Goal: Transaction & Acquisition: Purchase product/service

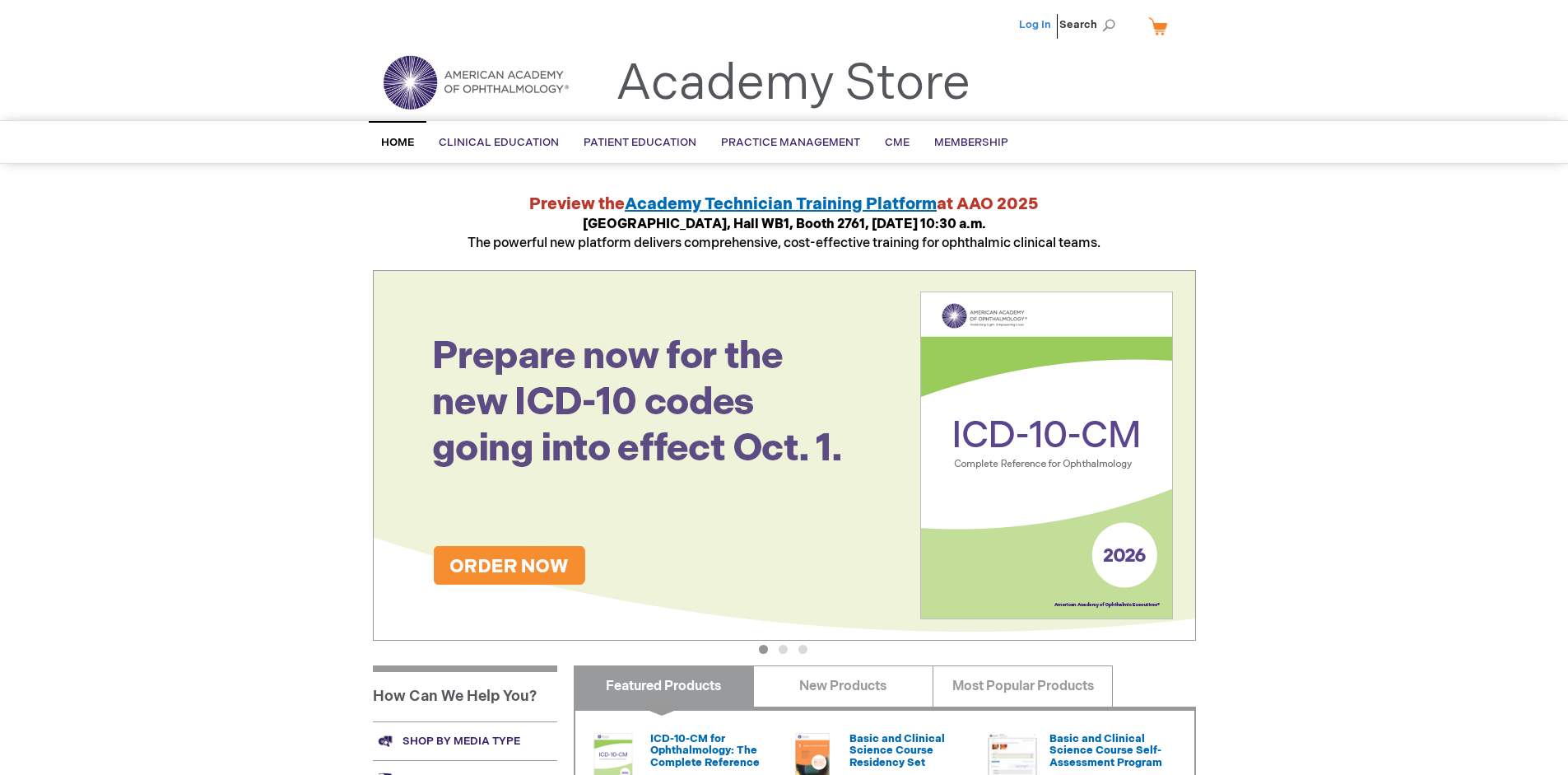
click at [1036, 24] on link "Log In" at bounding box center [1034, 24] width 32 height 13
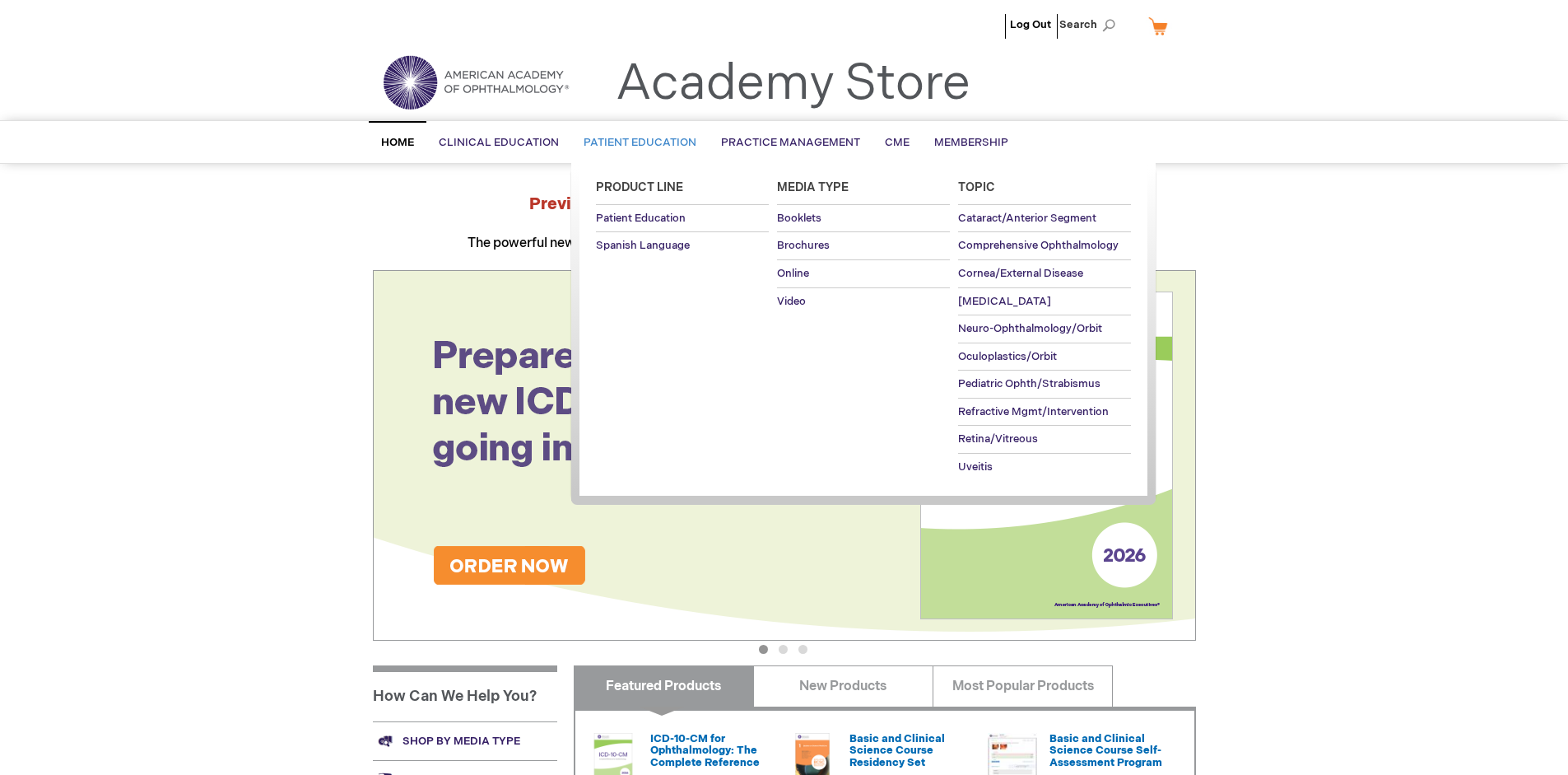
click at [635, 142] on span "Patient Education" at bounding box center [639, 142] width 113 height 13
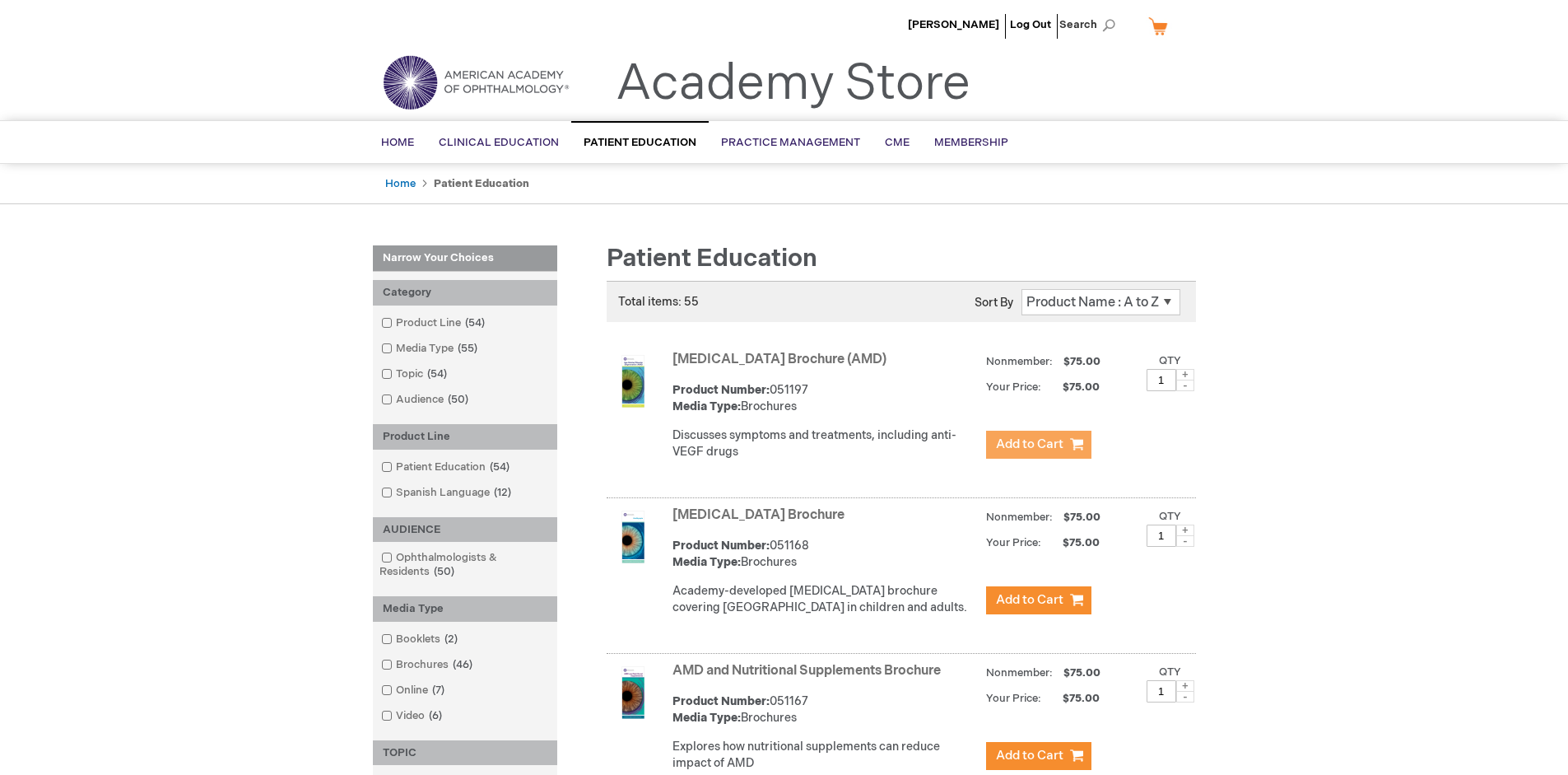
click at [1038, 445] on span "Add to Cart" at bounding box center [1029, 444] width 67 height 16
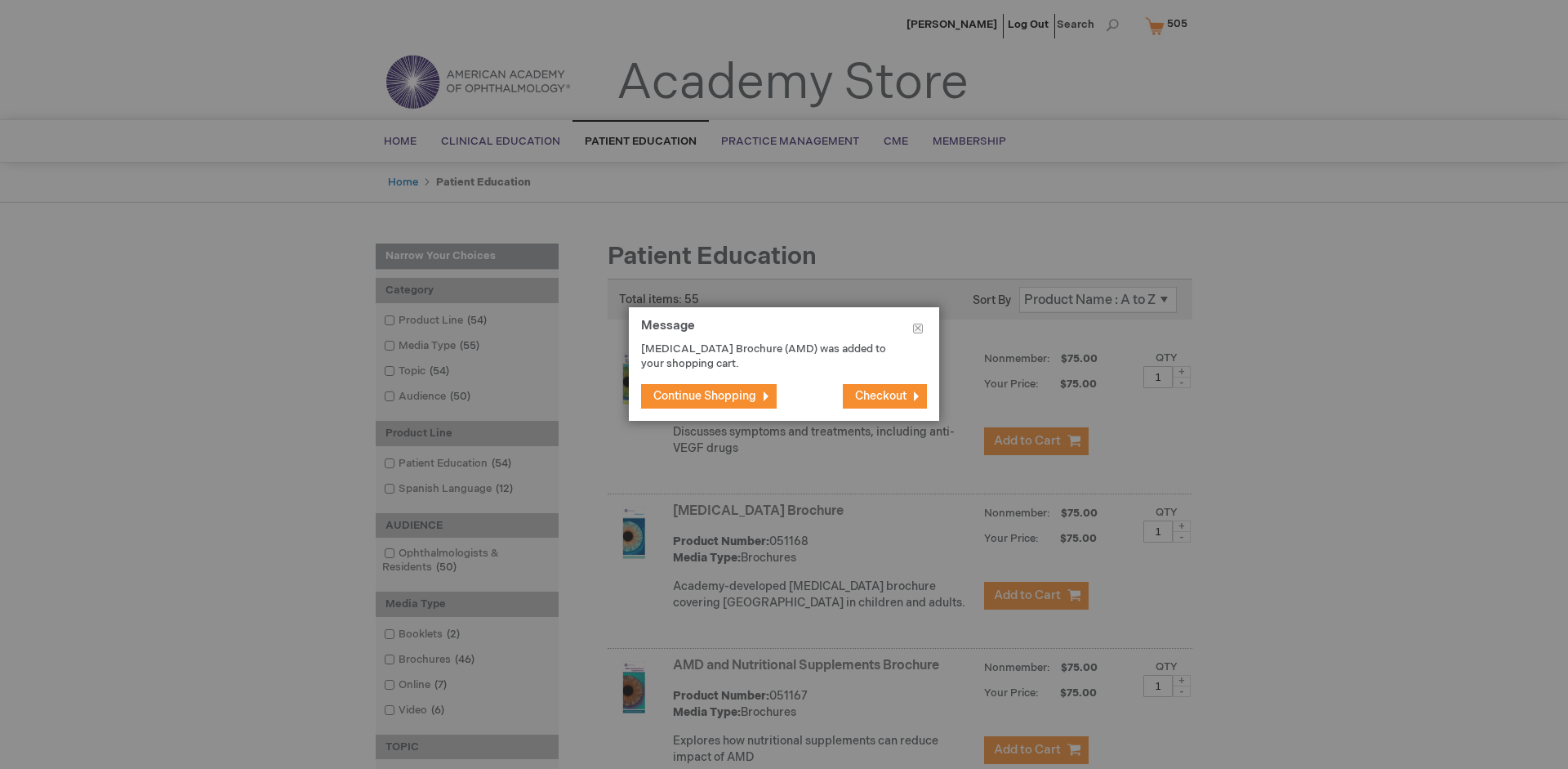
click at [705, 395] on span "Continue Shopping" at bounding box center [705, 395] width 103 height 14
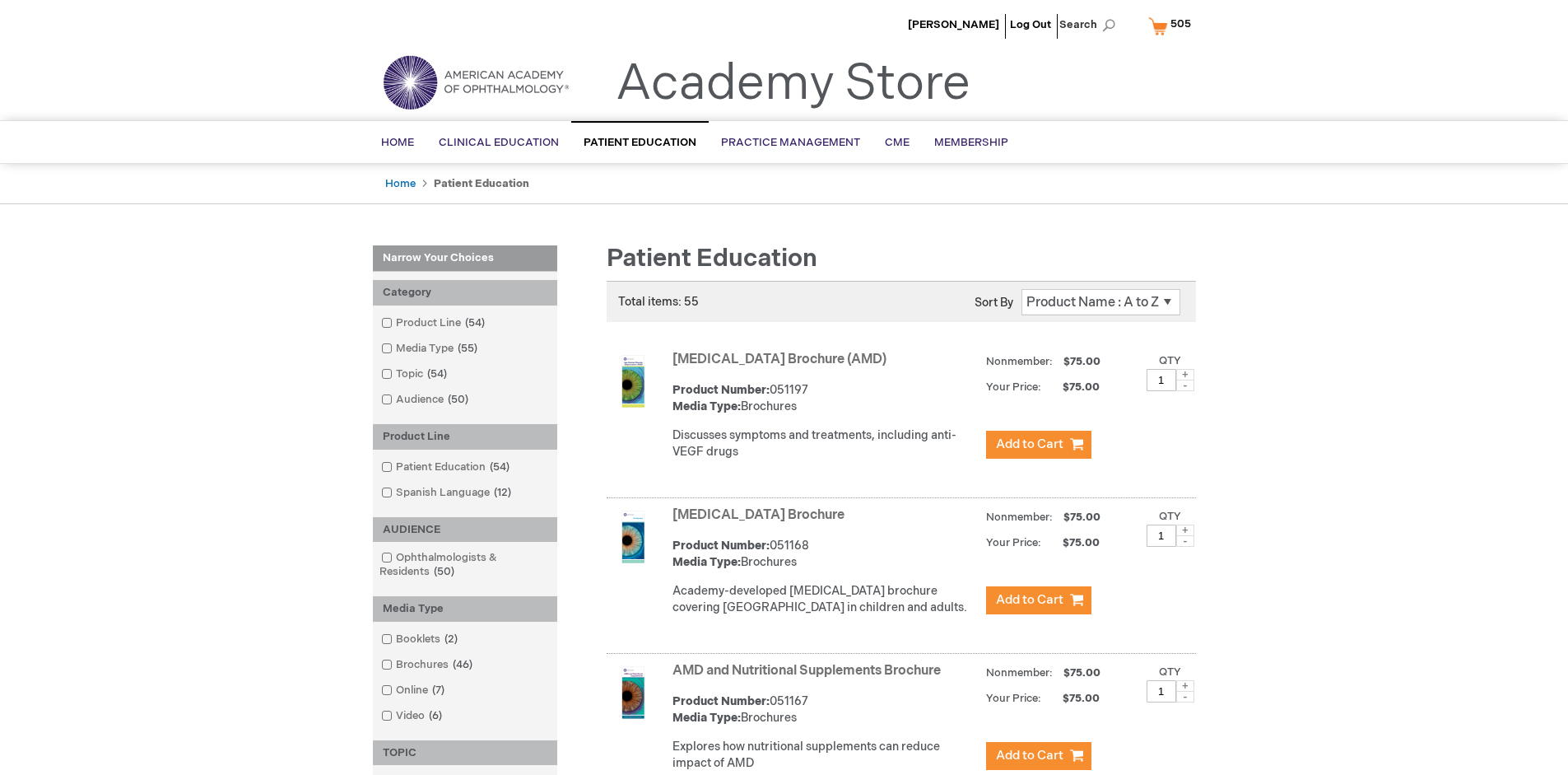
click at [810, 678] on link "AMD and Nutritional Supplements Brochure" at bounding box center [806, 670] width 268 height 16
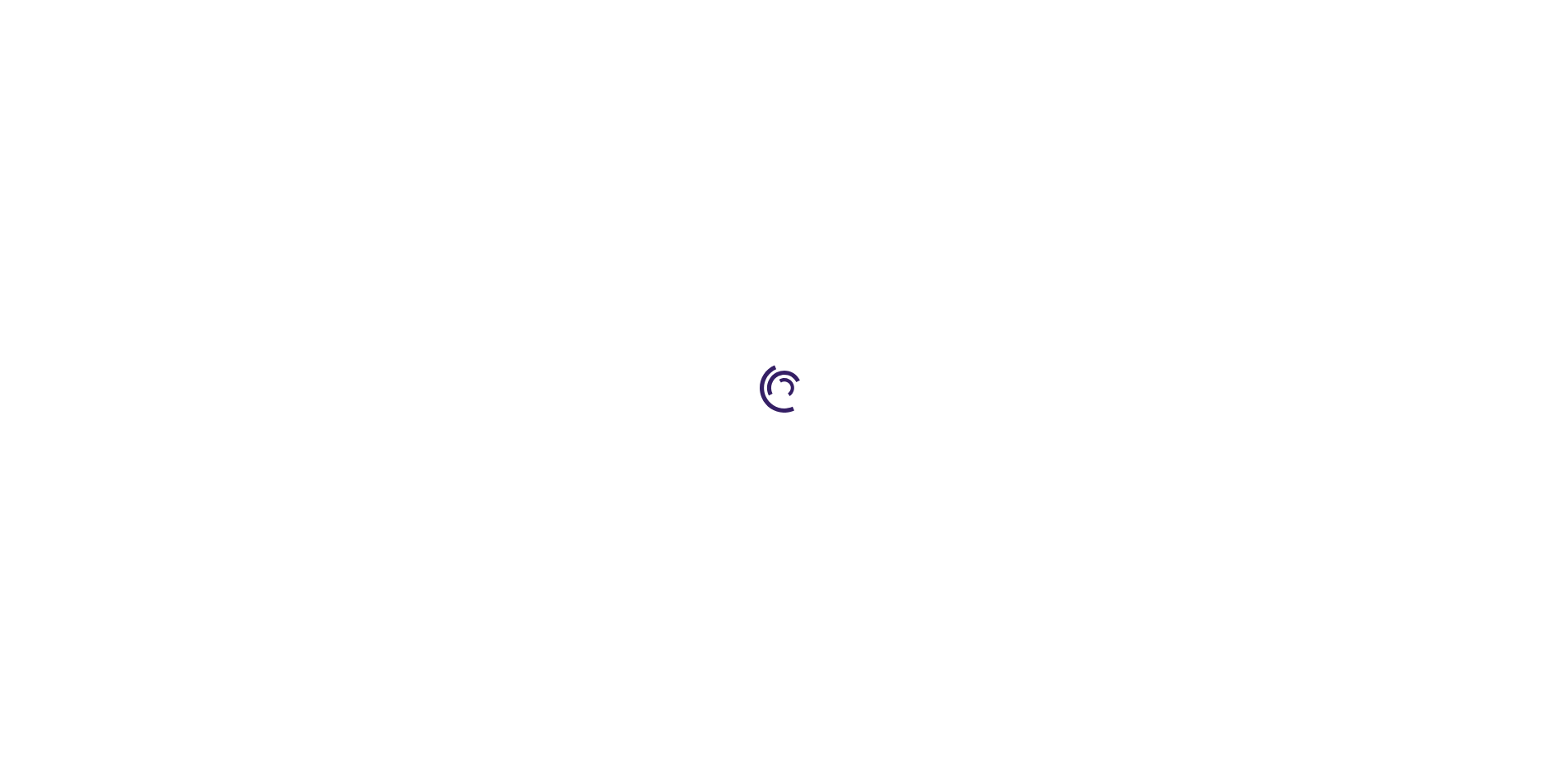
type input "1"
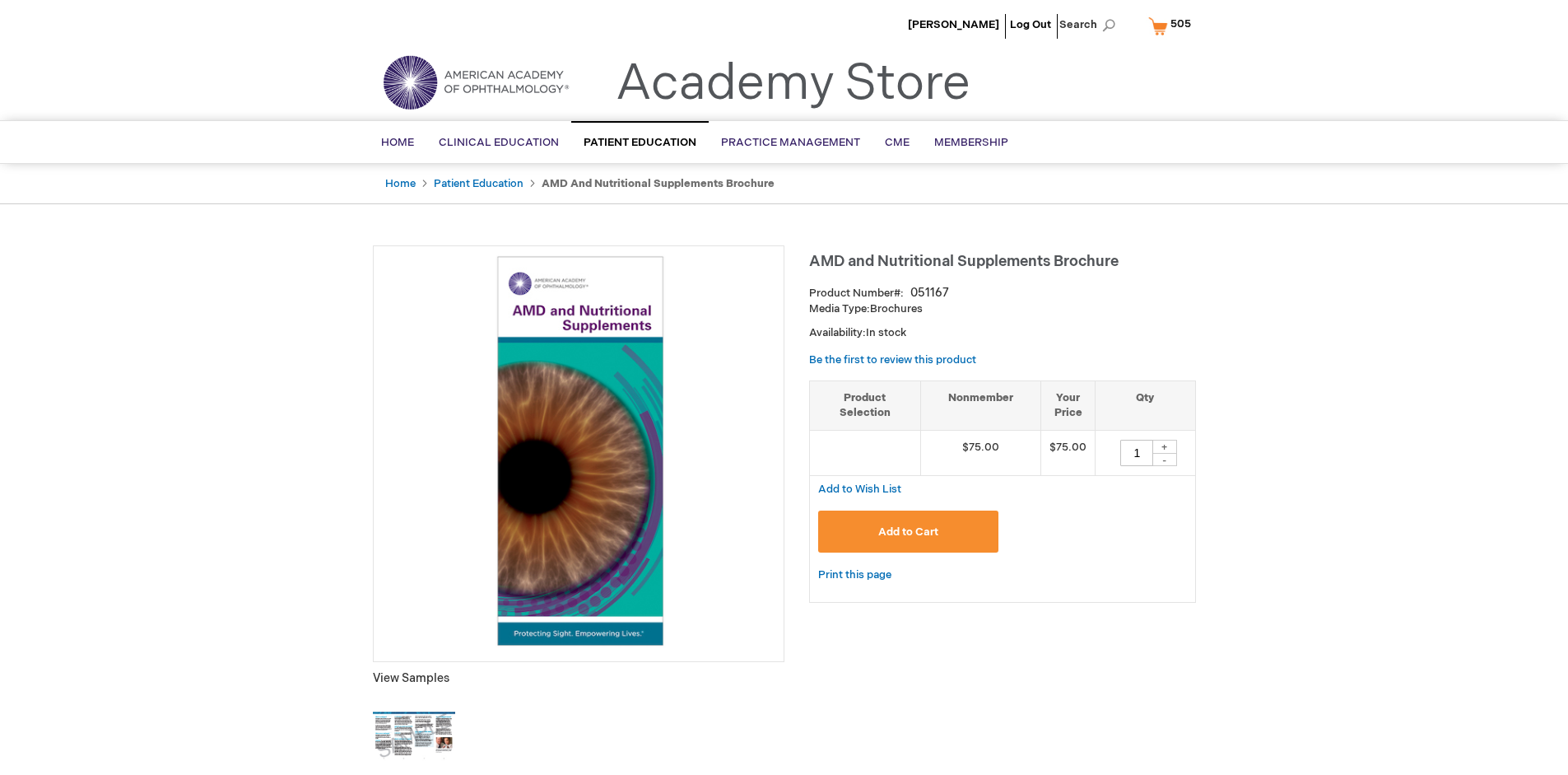
click at [908, 531] on span "Add to Cart" at bounding box center [908, 531] width 60 height 13
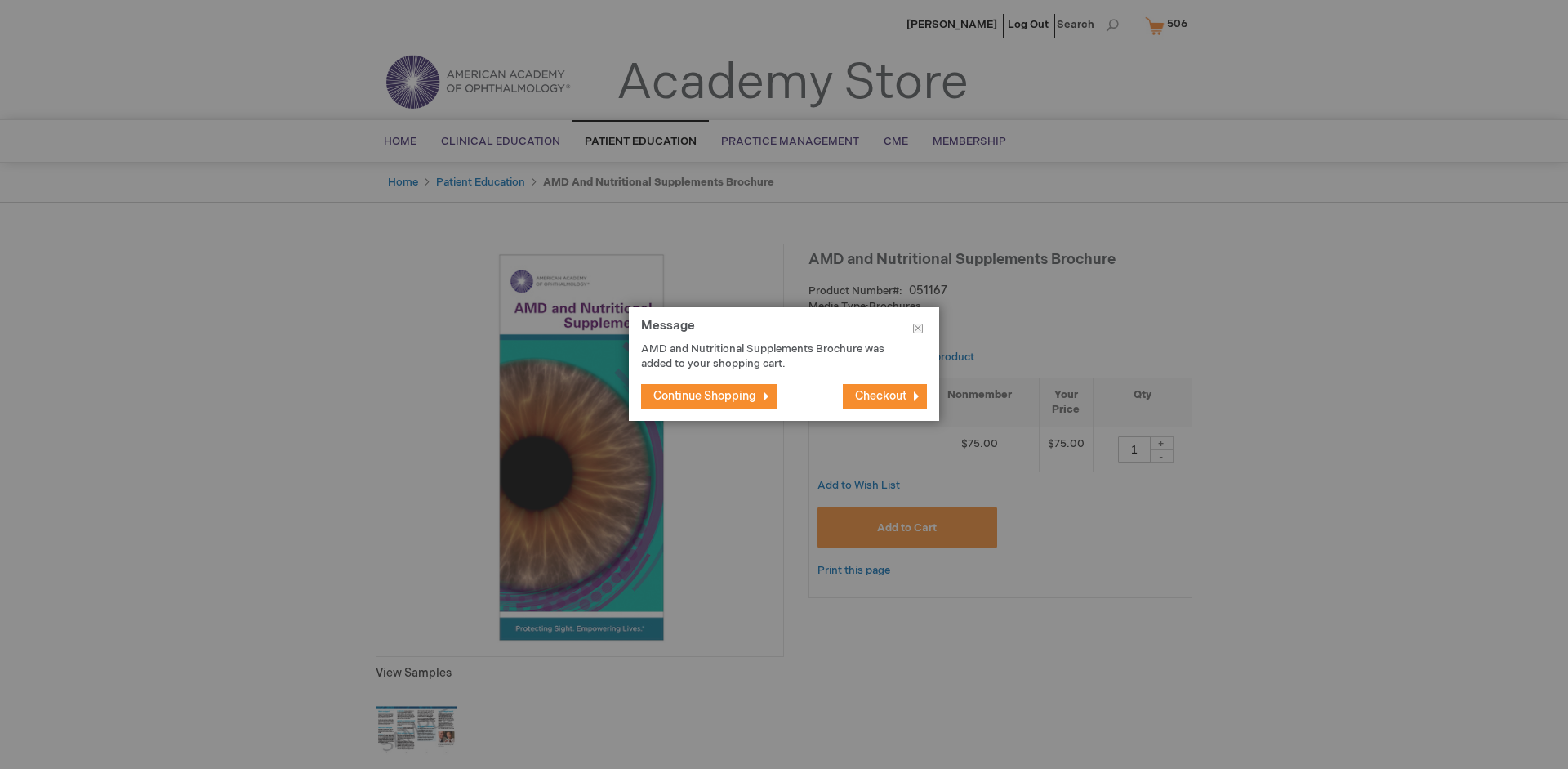
click at [705, 395] on span "Continue Shopping" at bounding box center [705, 395] width 103 height 14
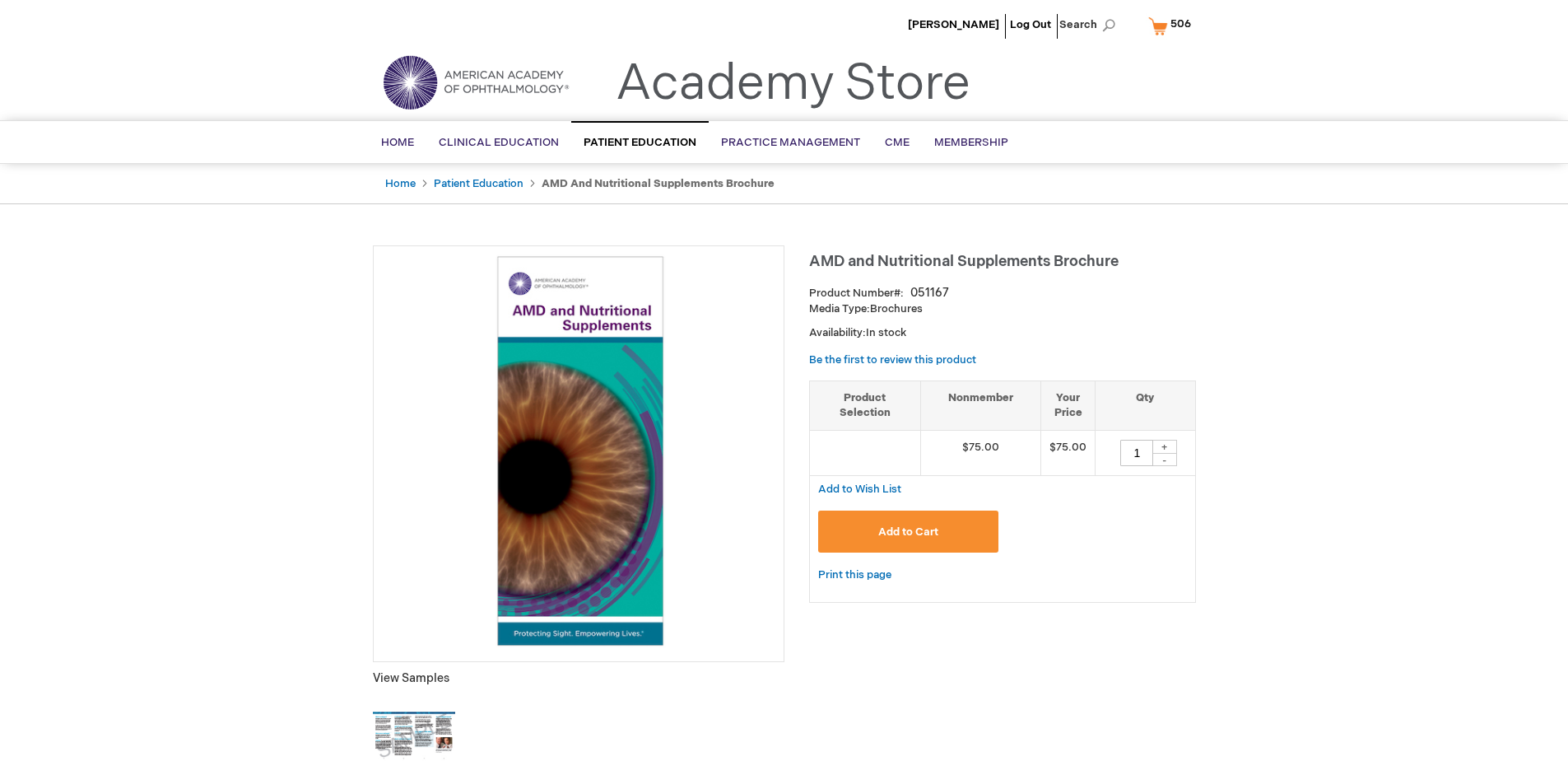
click at [1172, 25] on span "506" at bounding box center [1181, 24] width 21 height 13
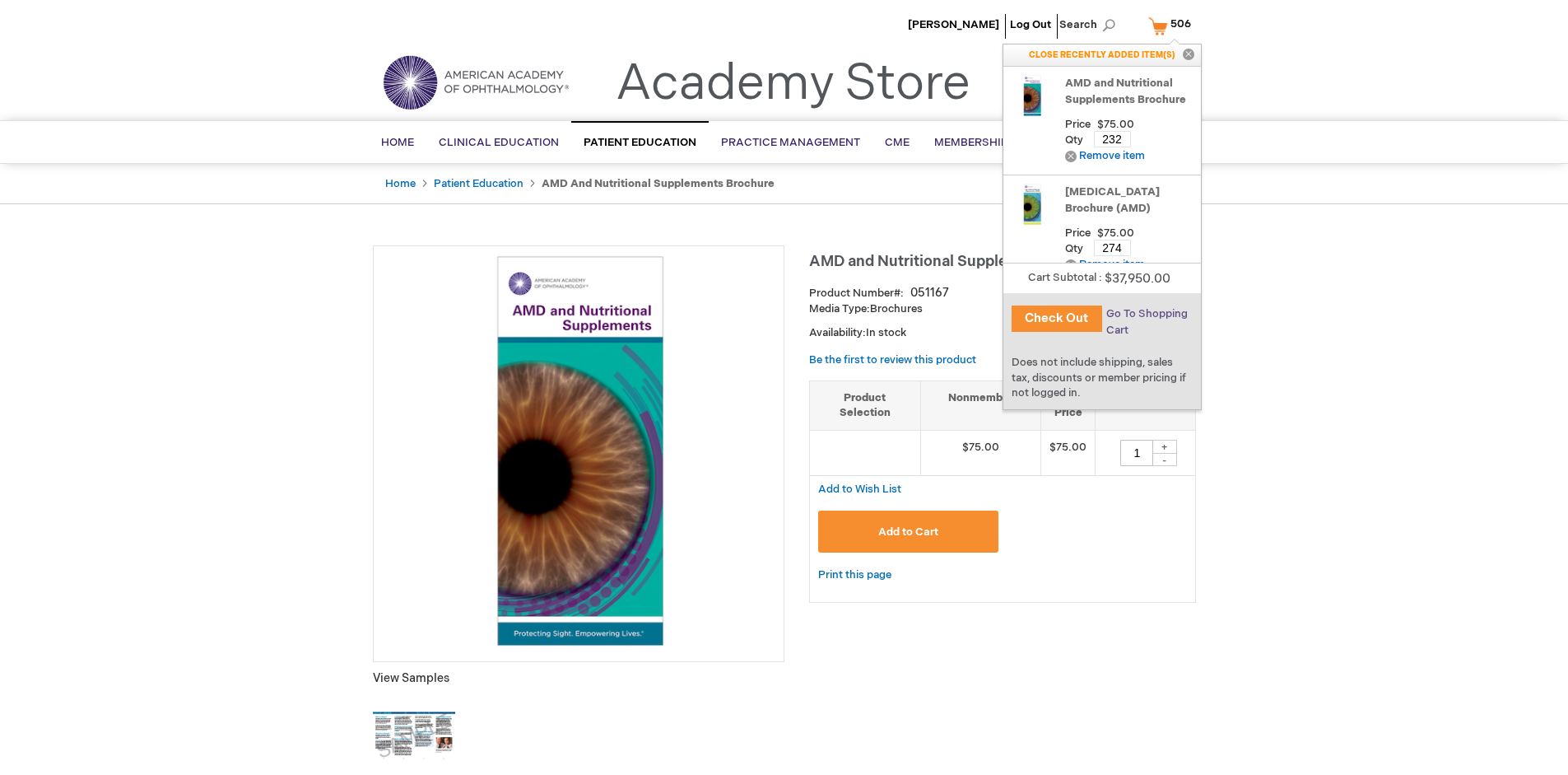
click at [1145, 314] on span "Go To Shopping Cart" at bounding box center [1146, 322] width 81 height 30
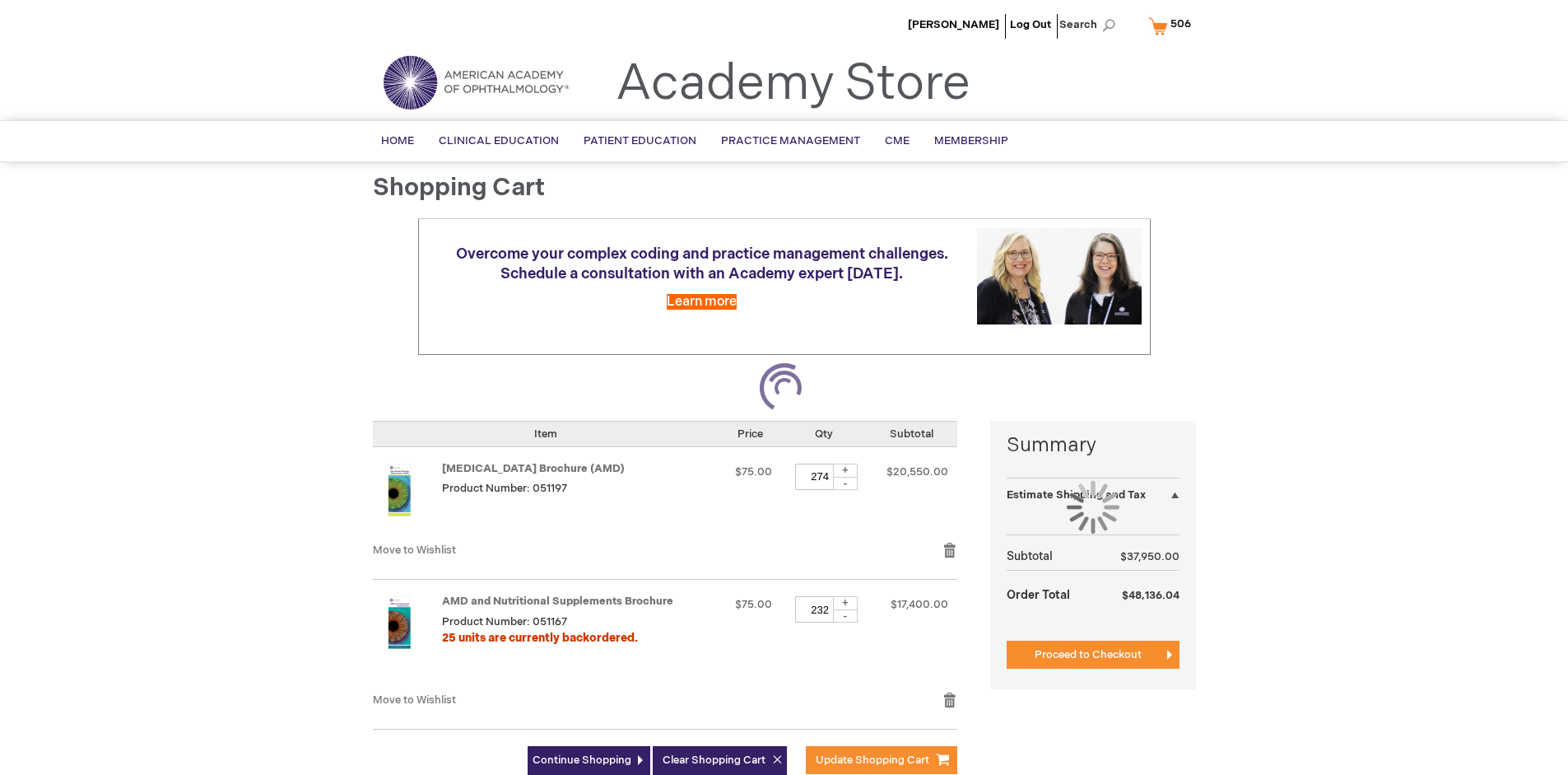
select select "US"
select select "41"
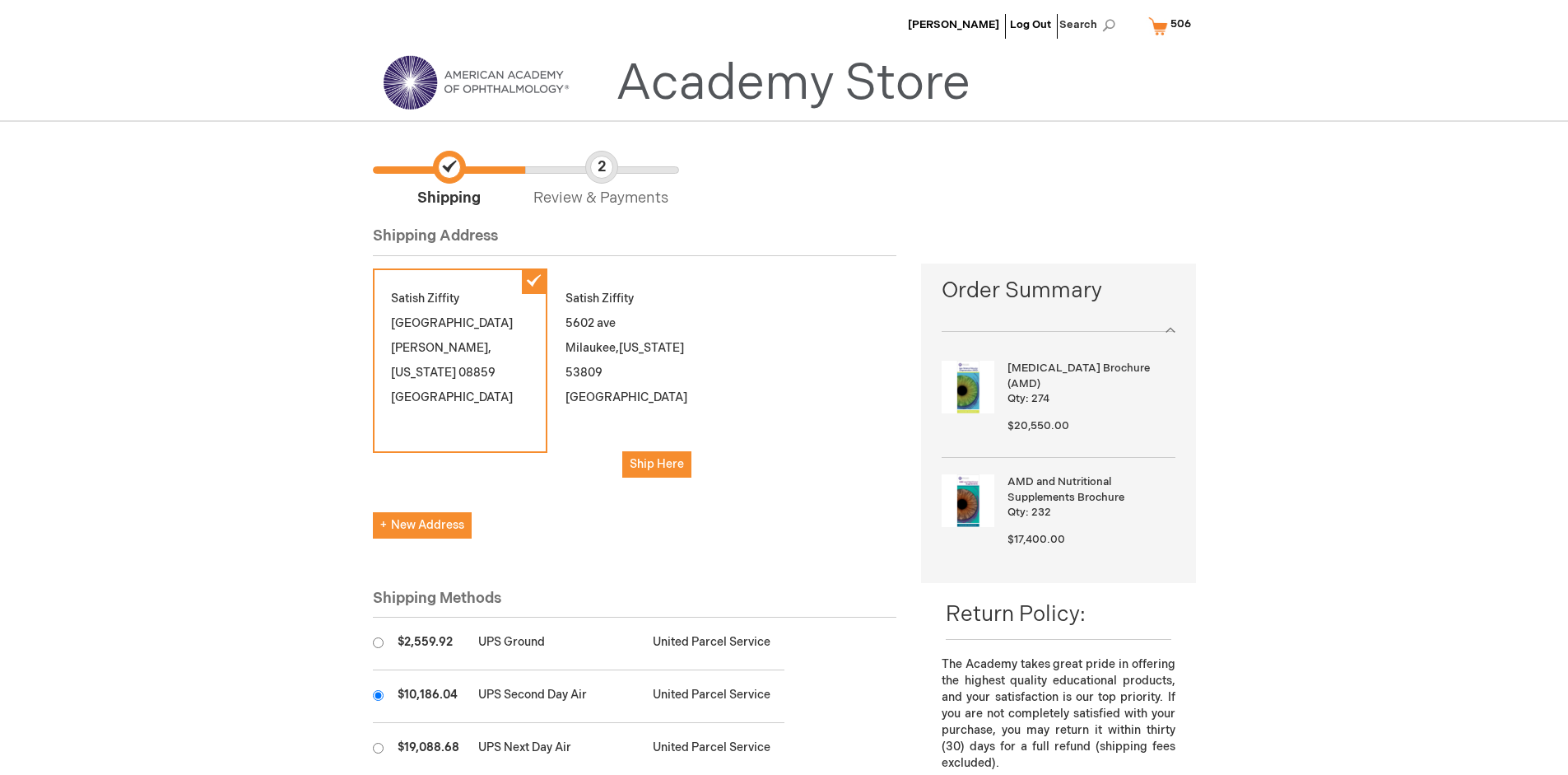
click at [377, 695] on input "radio" at bounding box center [378, 695] width 10 height 10
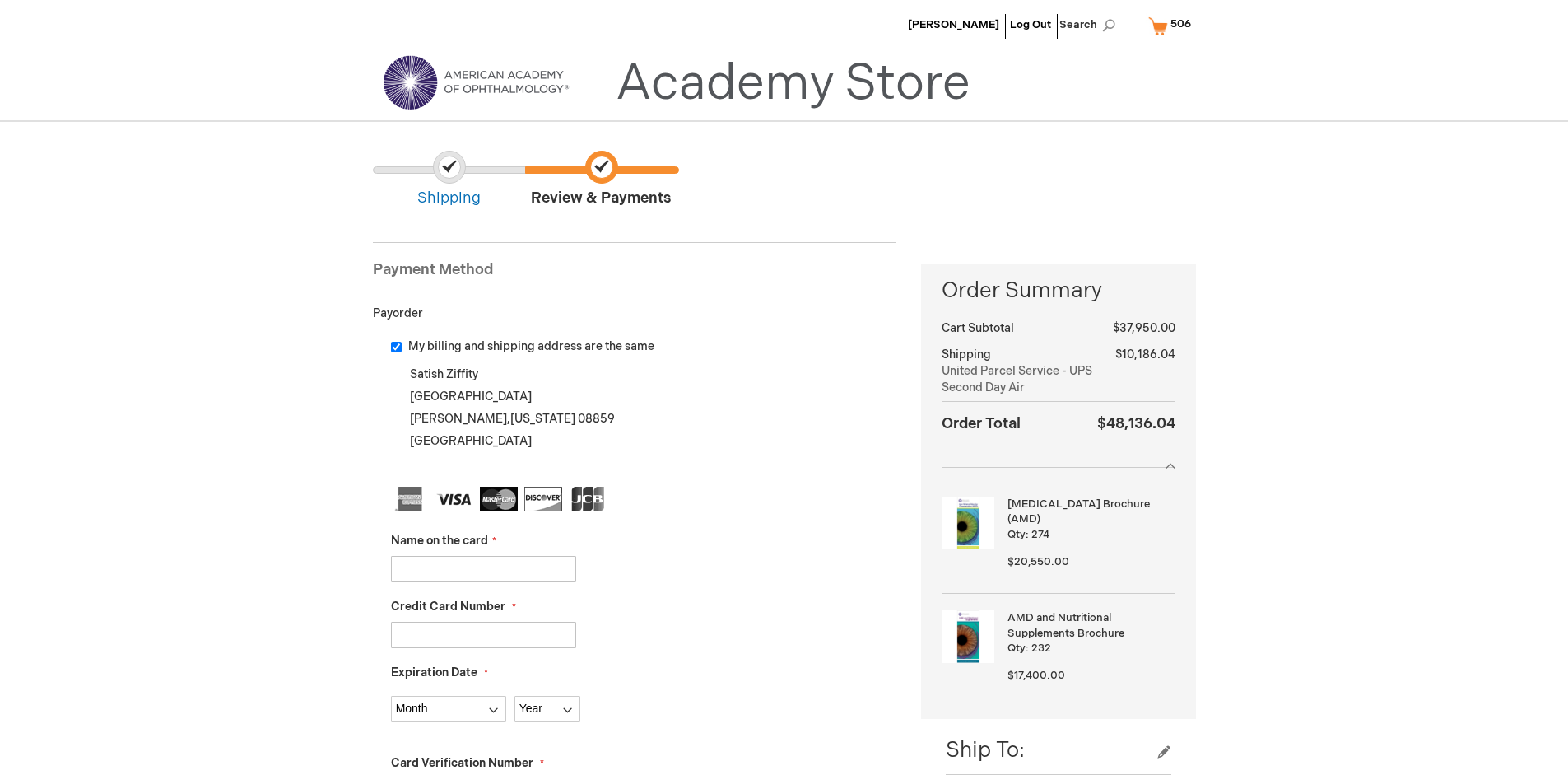
click at [483, 568] on input "Name on the card" at bounding box center [484, 569] width 185 height 26
